Goal: Navigation & Orientation: Find specific page/section

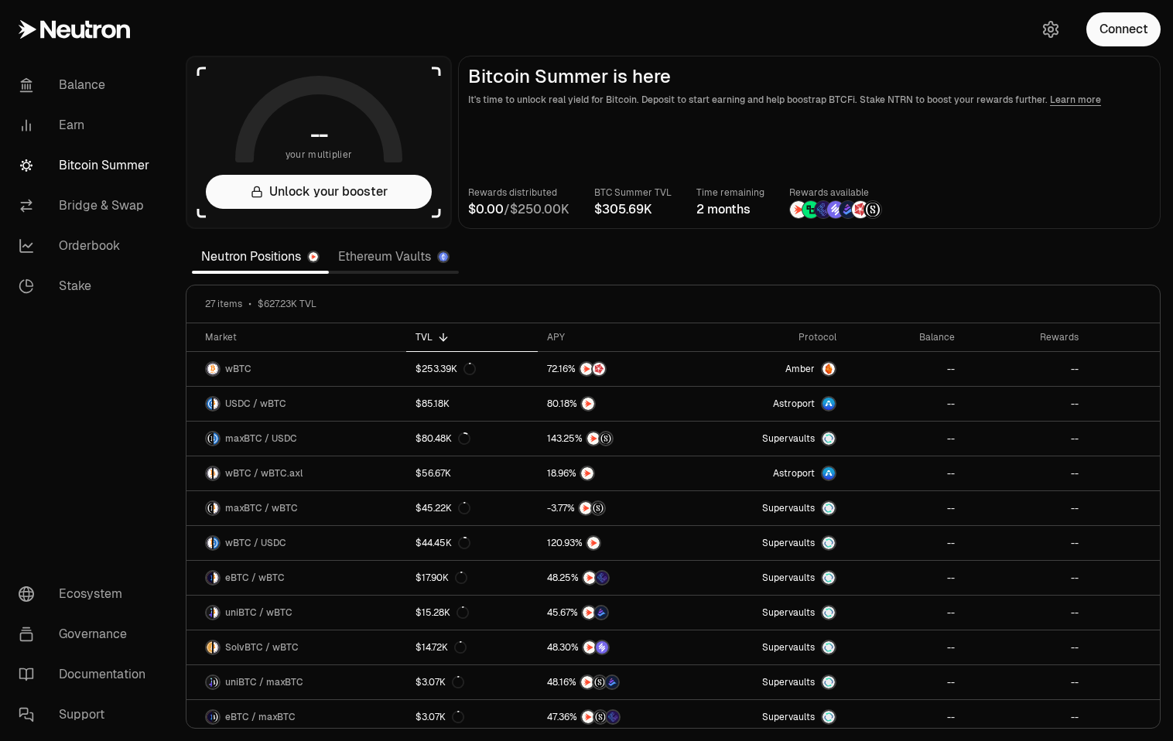
click at [375, 260] on link "Ethereum Vaults" at bounding box center [394, 256] width 130 height 31
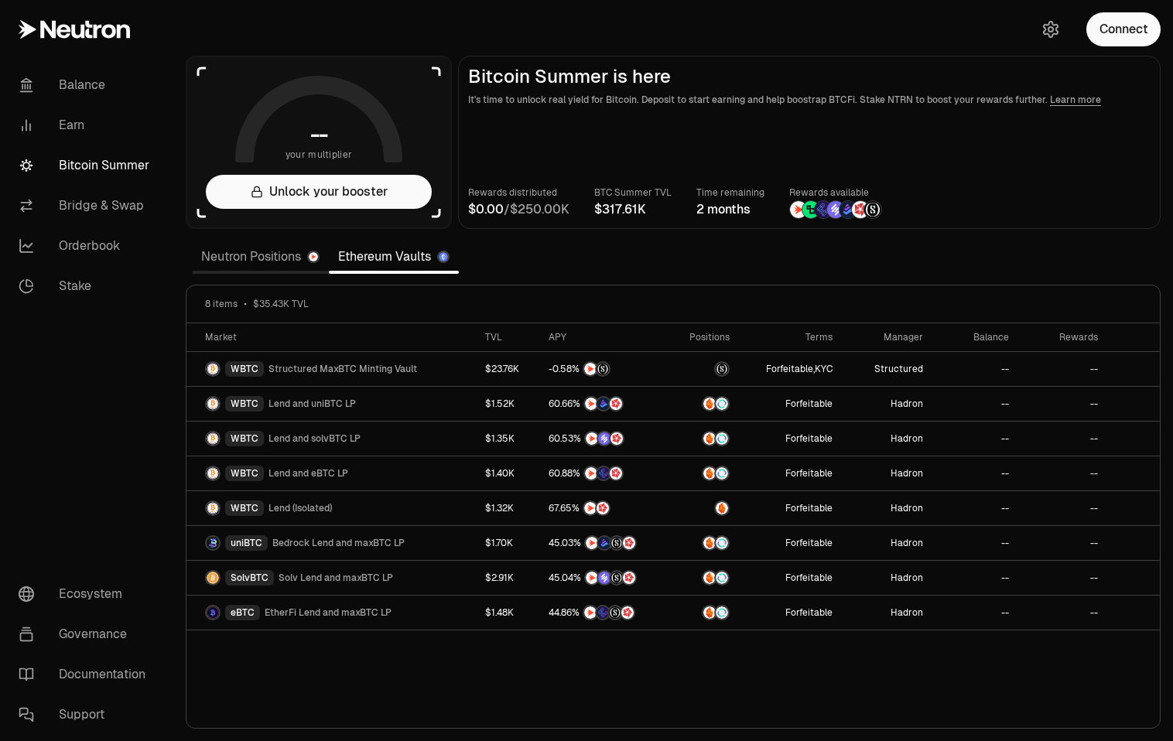
click at [274, 258] on link "Neutron Positions" at bounding box center [260, 256] width 137 height 31
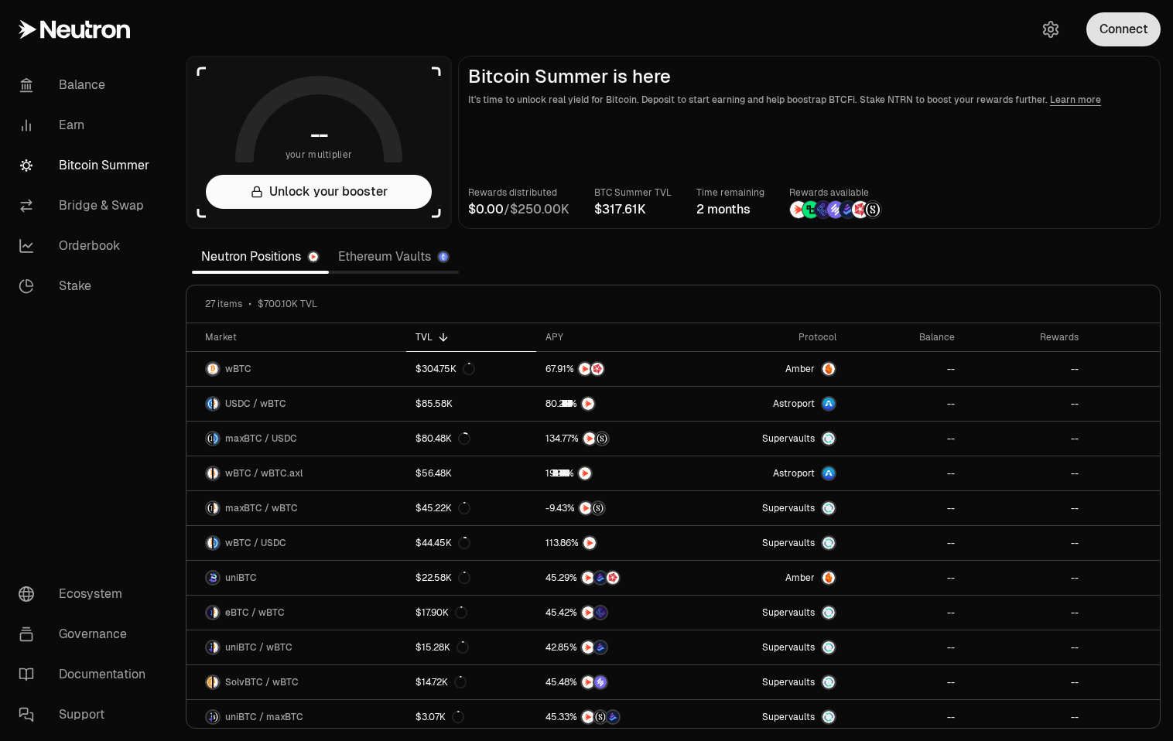
click at [1144, 41] on button "Connect" at bounding box center [1123, 29] width 74 height 34
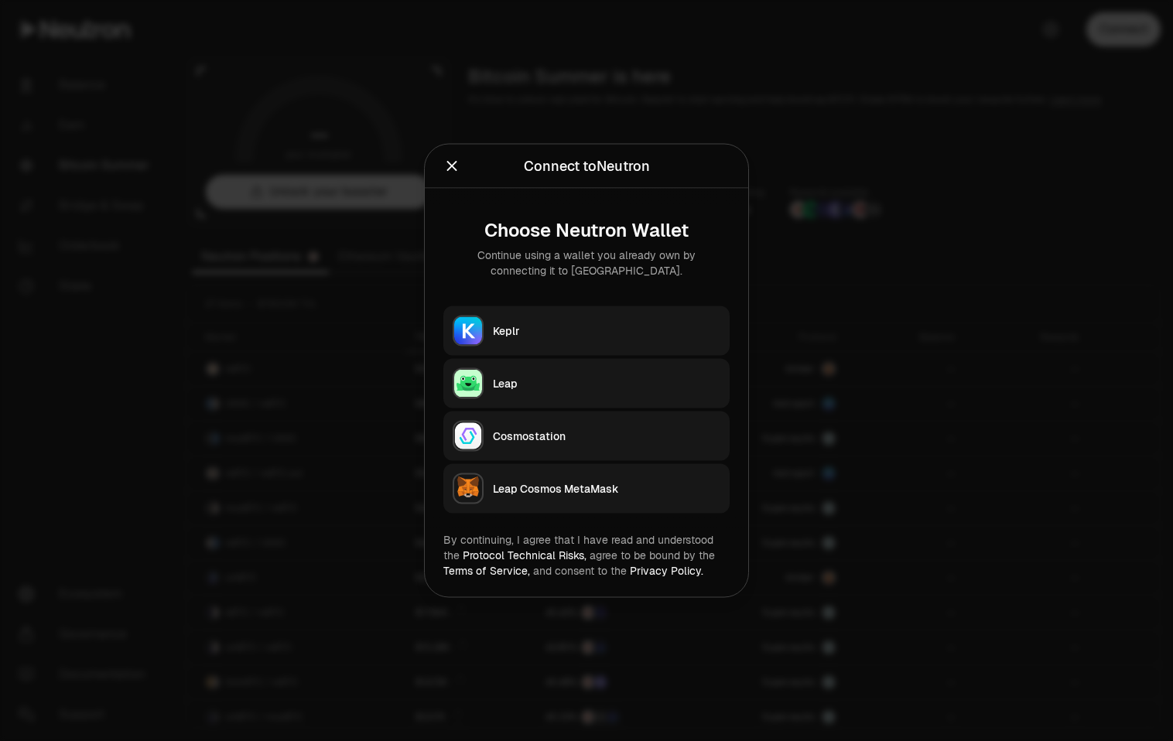
click at [565, 330] on div "Keplr" at bounding box center [606, 330] width 227 height 15
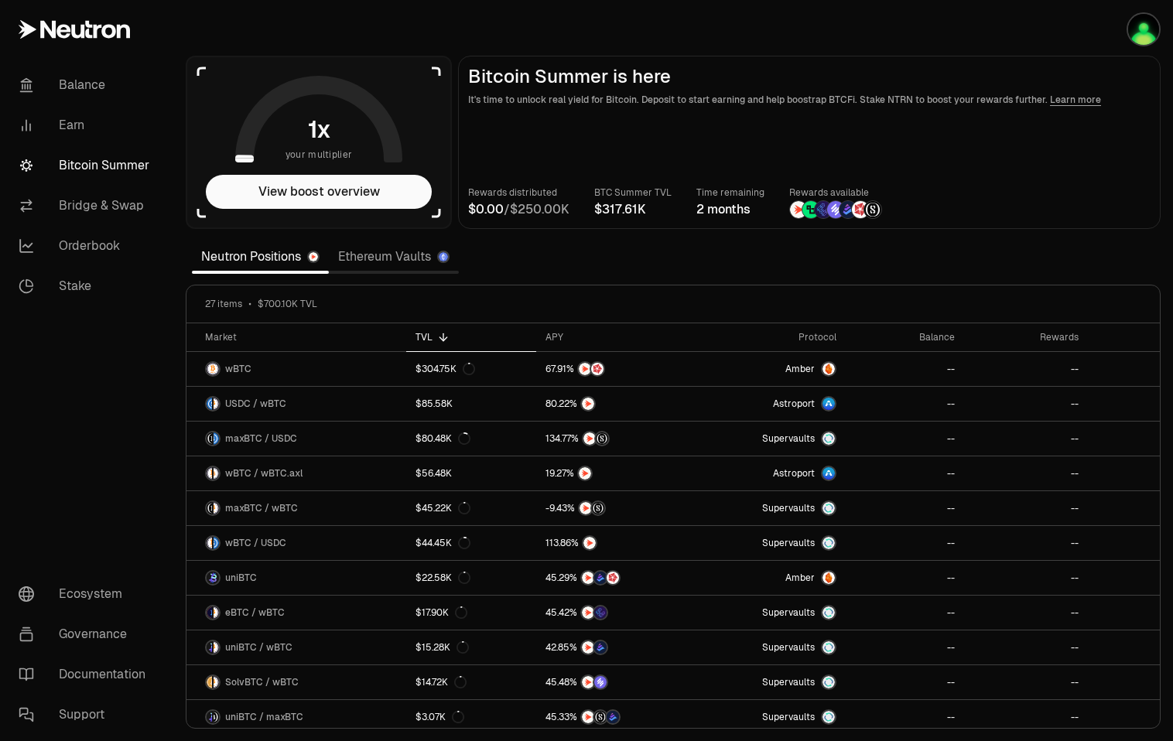
click at [385, 255] on link "Ethereum Vaults" at bounding box center [394, 256] width 130 height 31
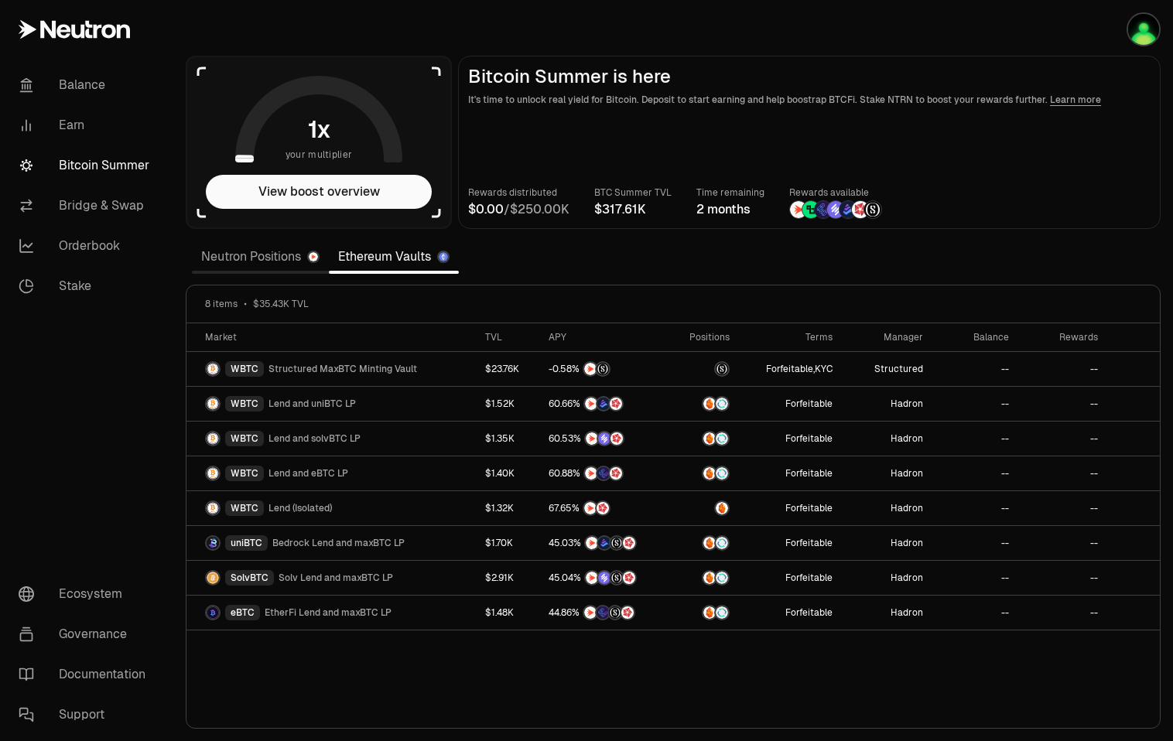
click at [262, 262] on link "Neutron Positions" at bounding box center [260, 256] width 137 height 31
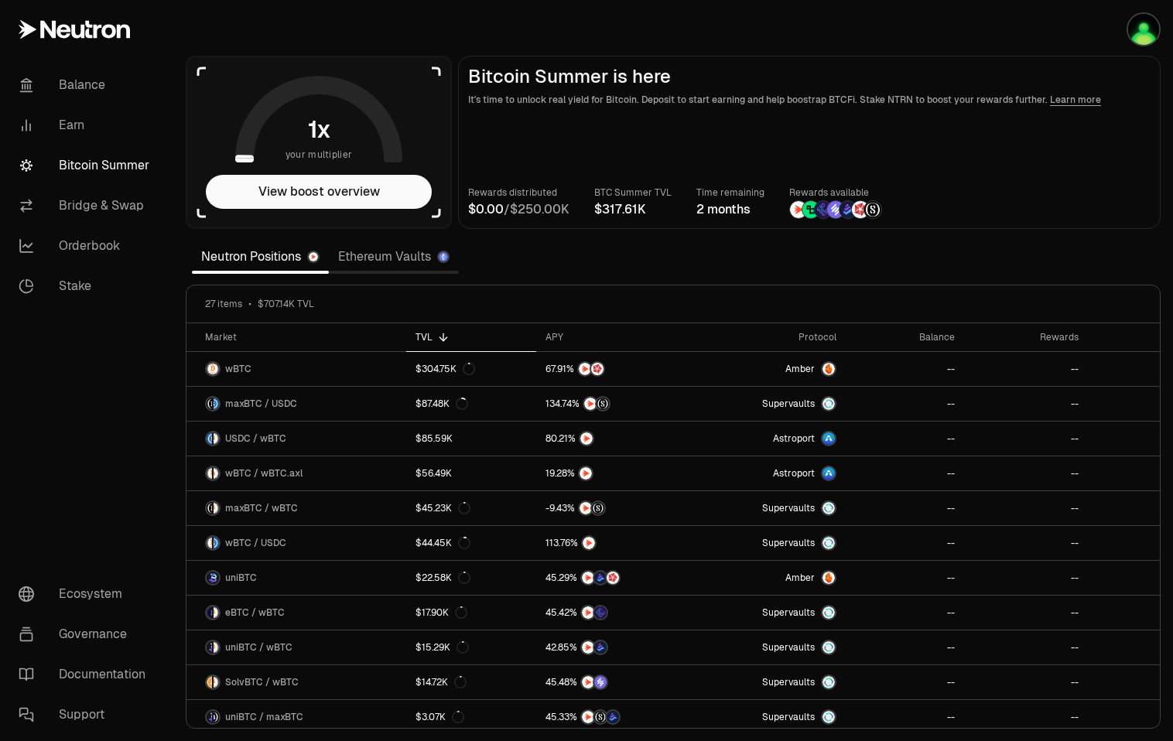
click at [389, 254] on link "Ethereum Vaults" at bounding box center [394, 256] width 130 height 31
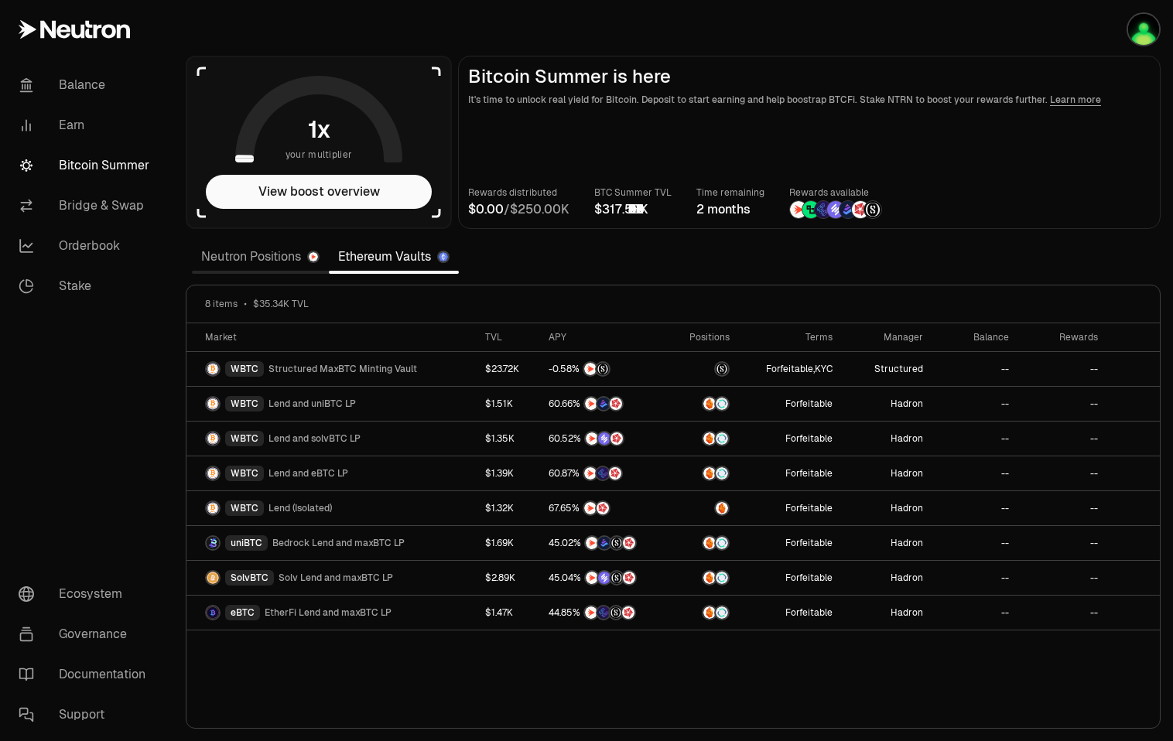
click at [264, 255] on link "Neutron Positions" at bounding box center [260, 256] width 137 height 31
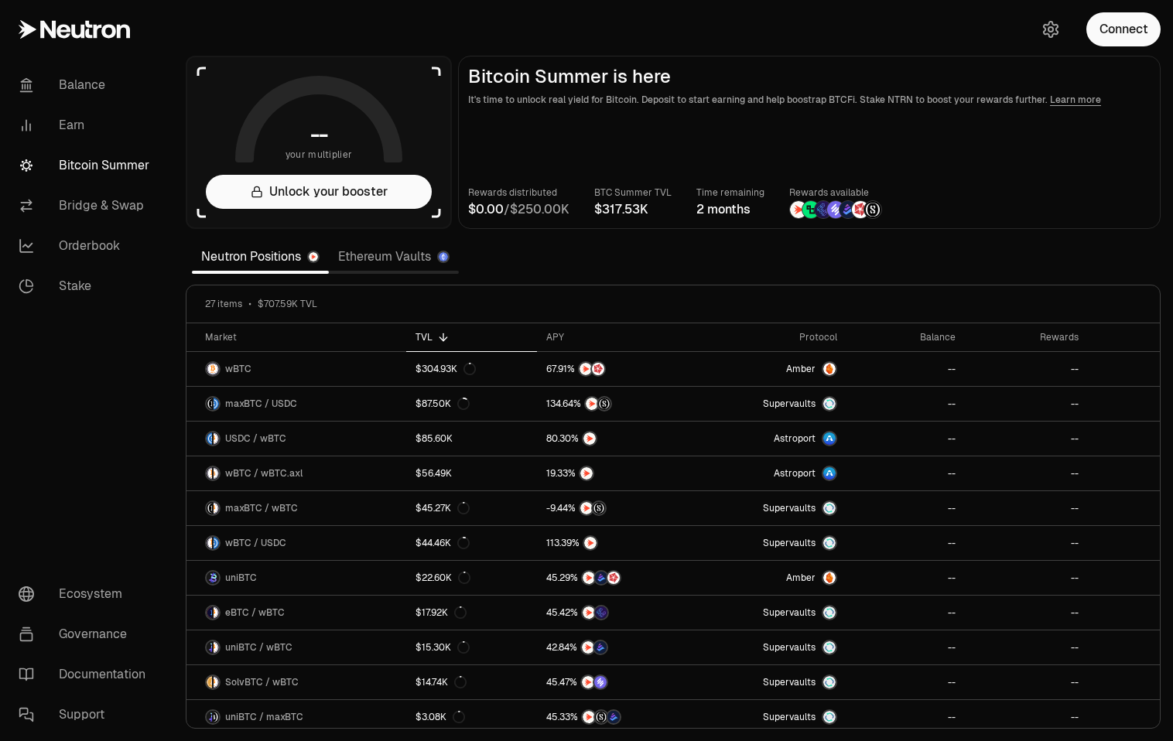
click at [370, 255] on link "Ethereum Vaults" at bounding box center [394, 256] width 130 height 31
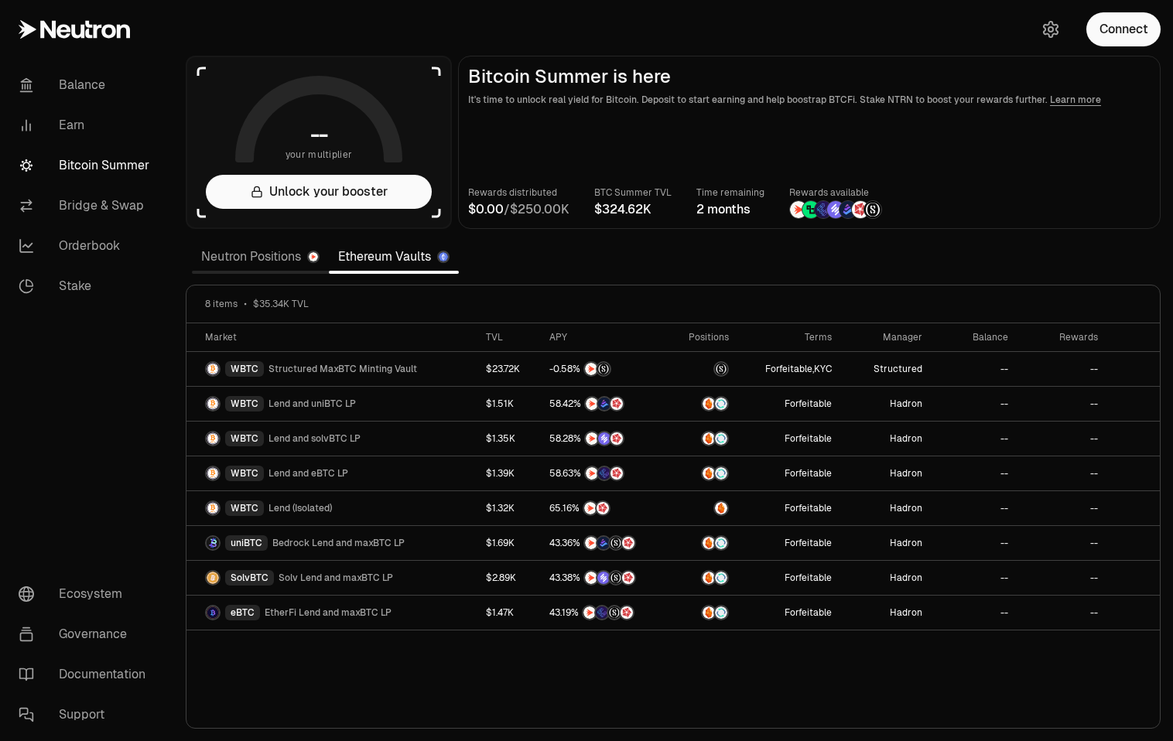
click at [274, 253] on link "Neutron Positions" at bounding box center [260, 256] width 137 height 31
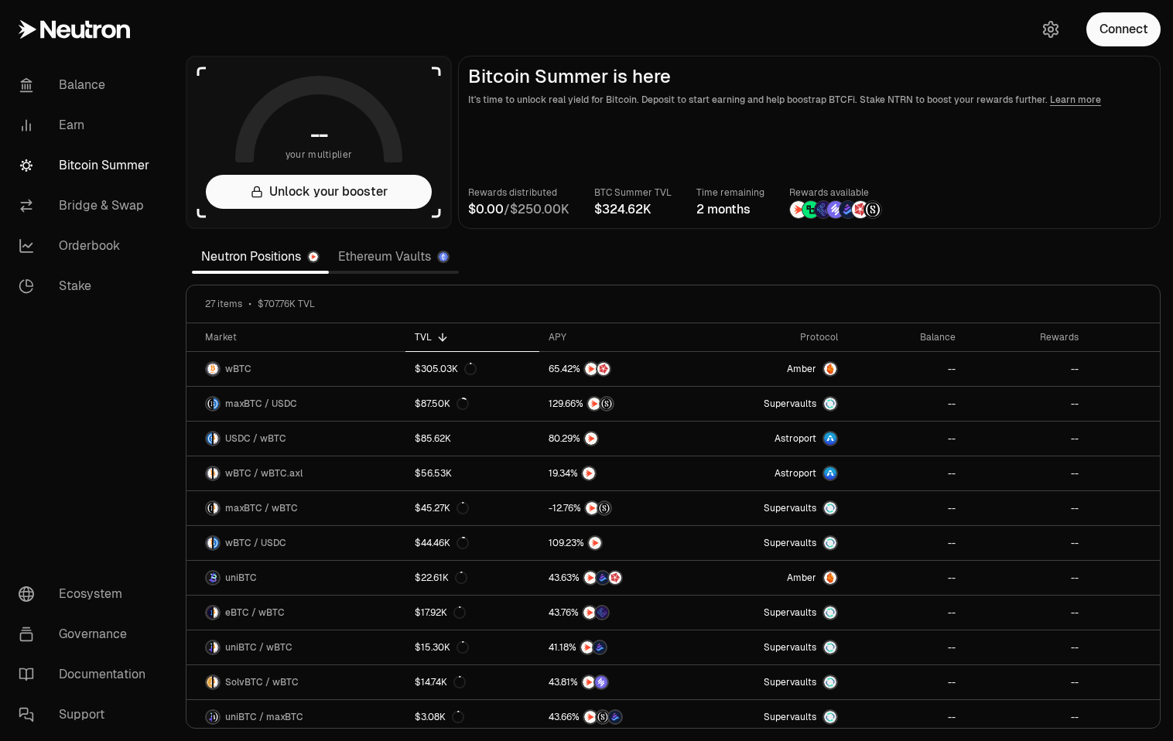
click at [382, 256] on link "Ethereum Vaults" at bounding box center [394, 256] width 130 height 31
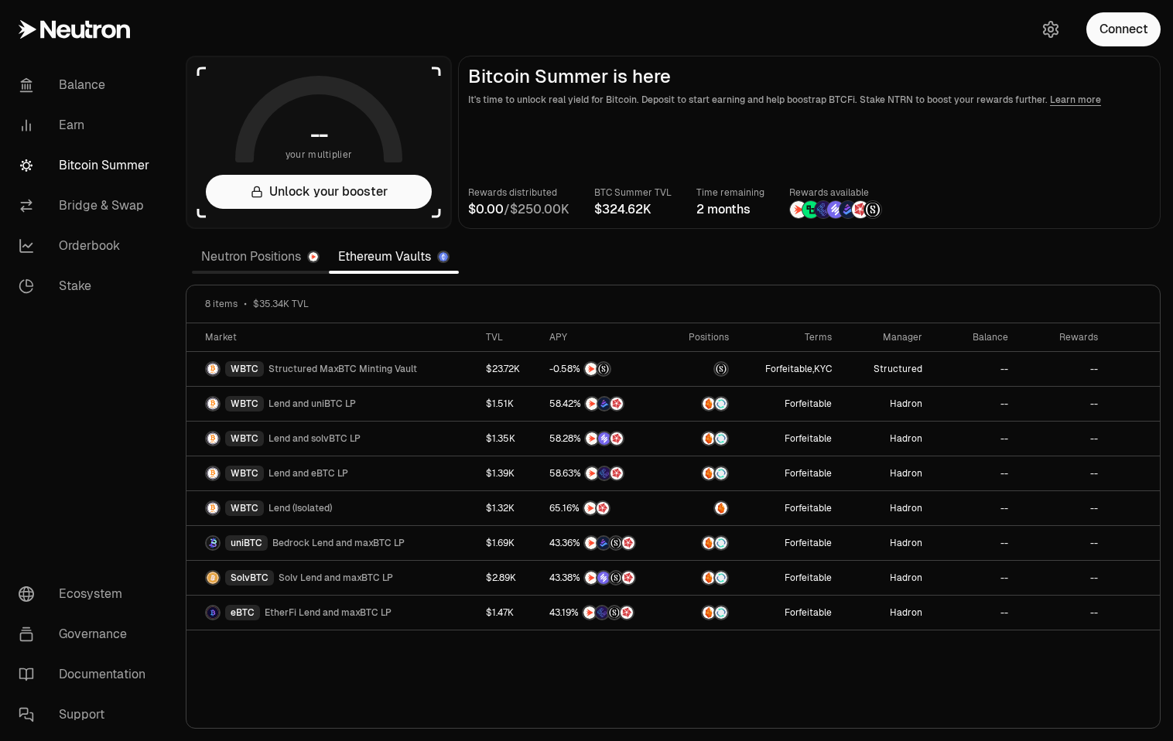
click at [276, 262] on link "Neutron Positions" at bounding box center [260, 256] width 137 height 31
